Goal: Task Accomplishment & Management: Manage account settings

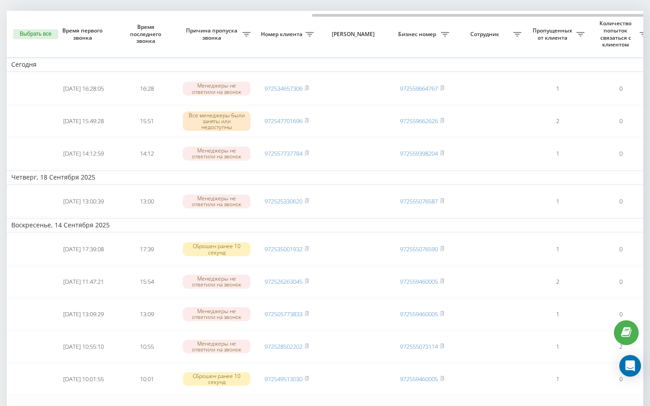
scroll to position [0, 179]
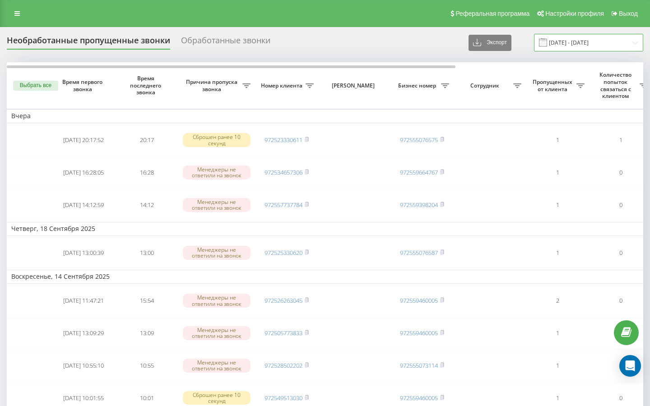
click at [580, 47] on input "[DATE] - [DATE]" at bounding box center [588, 43] width 109 height 18
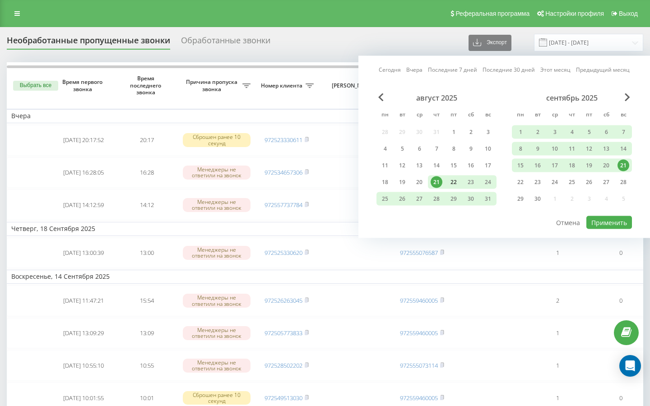
click at [456, 183] on div "22" at bounding box center [454, 182] width 12 height 12
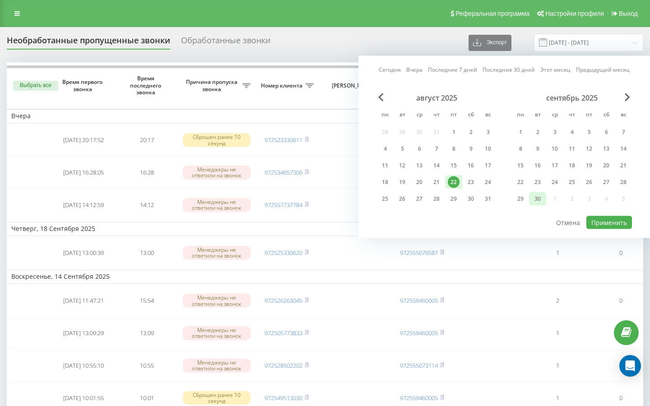
click at [540, 201] on div "30" at bounding box center [538, 199] width 12 height 12
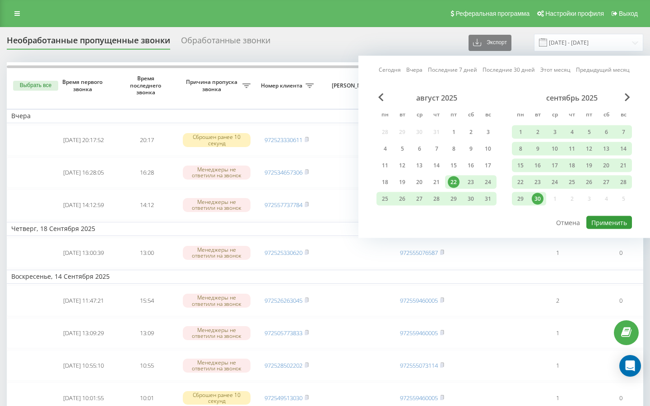
click at [597, 221] on button "Применить" at bounding box center [609, 222] width 46 height 13
type input "22.08.2025 - 30.09.2025"
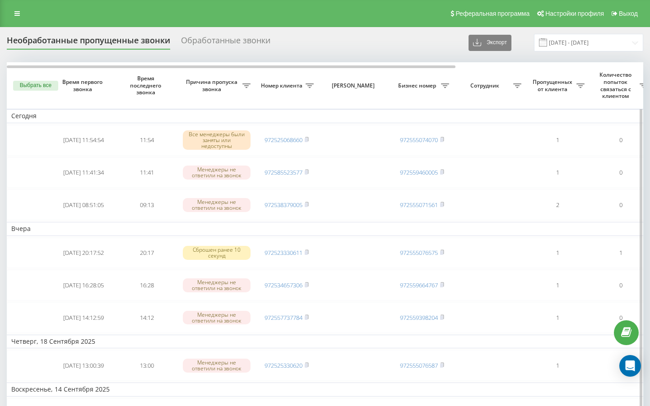
scroll to position [0, 4]
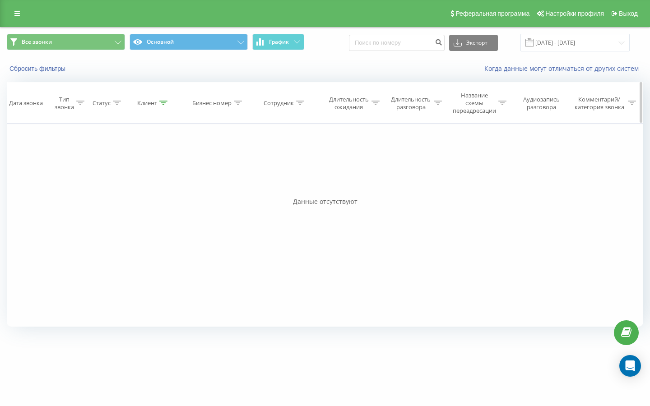
click at [160, 102] on icon at bounding box center [163, 103] width 8 height 5
click at [133, 191] on button "Отмена" at bounding box center [133, 189] width 38 height 11
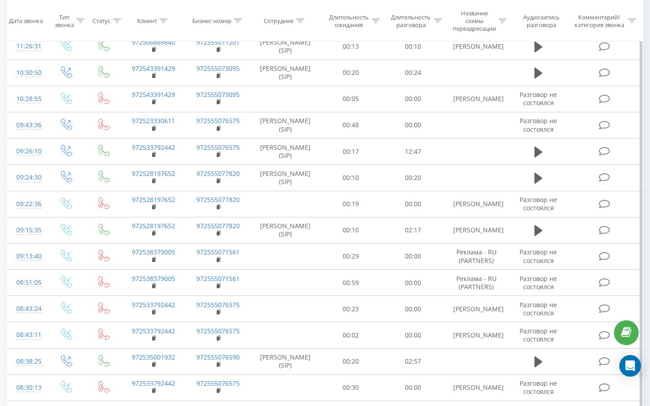
scroll to position [268, 0]
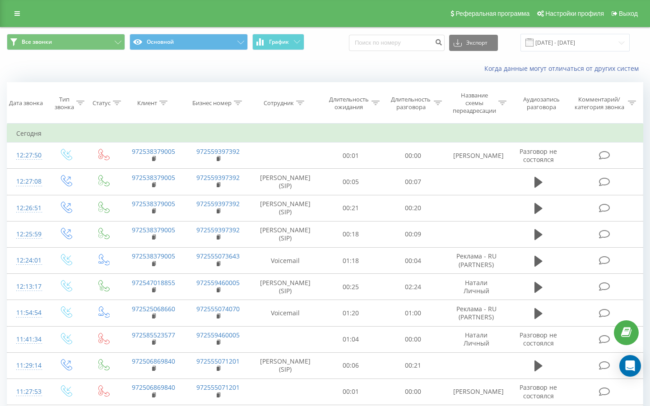
click at [16, 1] on div "Реферальная программа Настройки профиля Выход" at bounding box center [325, 13] width 650 height 27
click at [19, 10] on link at bounding box center [17, 13] width 16 height 13
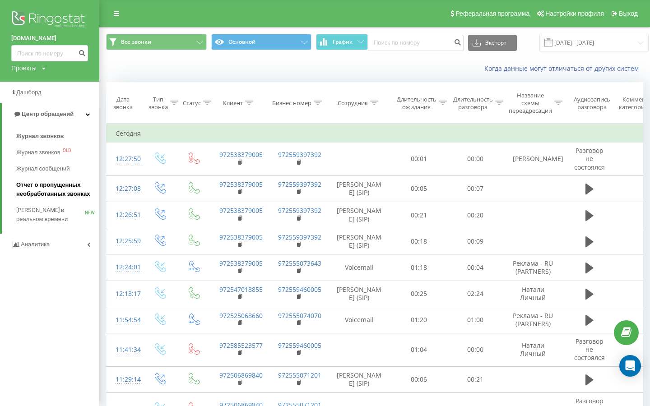
click at [42, 188] on span "Отчет о пропущенных необработанных звонках" at bounding box center [55, 189] width 79 height 18
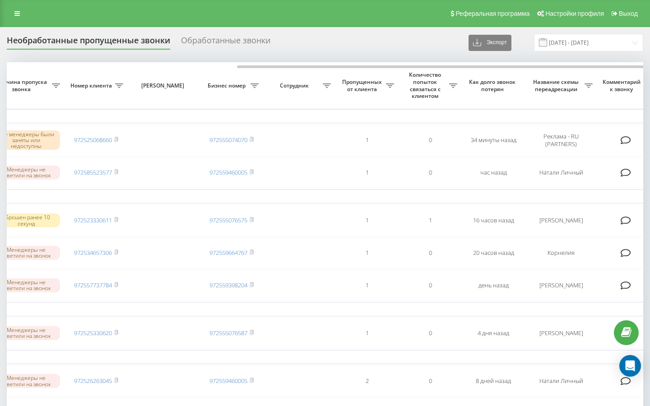
scroll to position [0, 266]
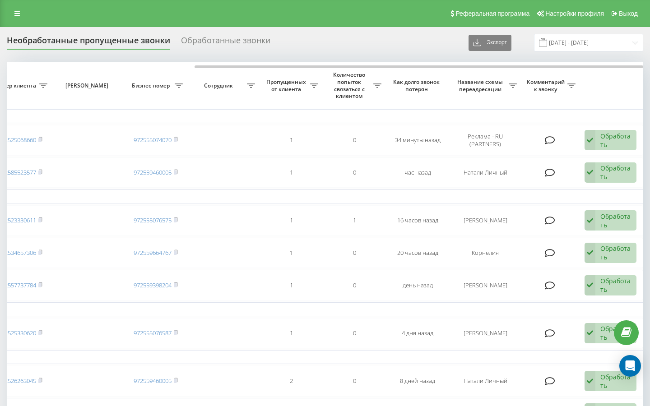
type input "[DATE] - [DATE]"
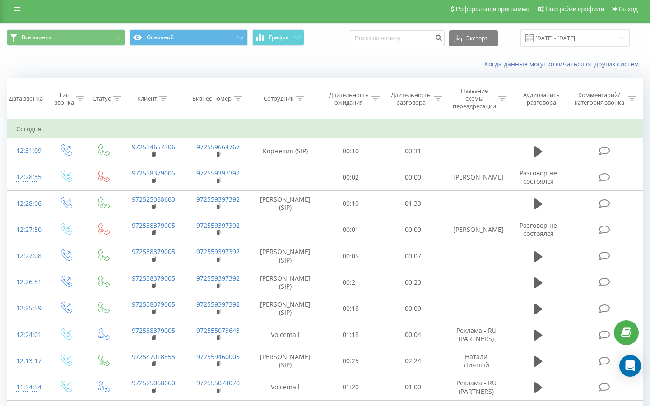
scroll to position [6, 0]
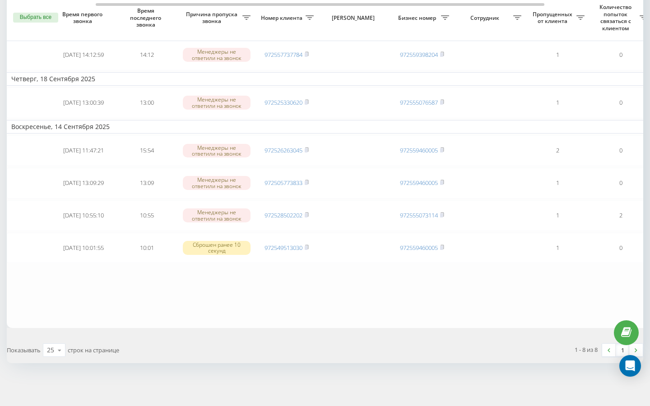
scroll to position [0, 266]
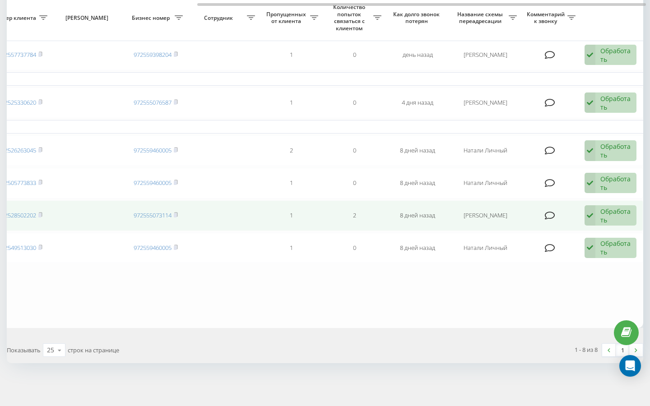
click at [603, 218] on div "Обработать" at bounding box center [615, 215] width 31 height 17
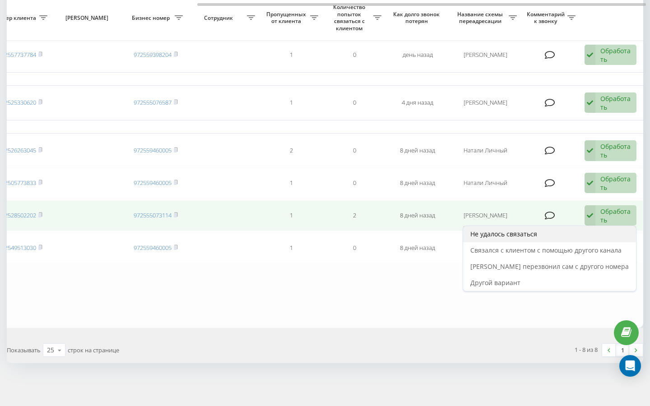
click at [579, 229] on div "Не удалось связаться" at bounding box center [549, 234] width 173 height 16
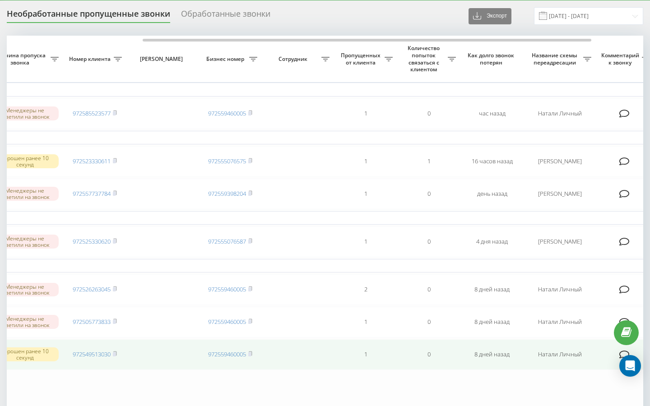
scroll to position [0, 192]
